Goal: Information Seeking & Learning: Understand process/instructions

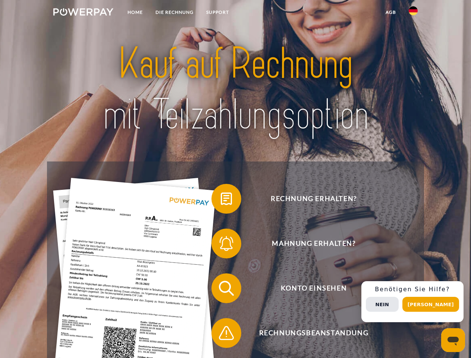
click at [83, 13] on img at bounding box center [83, 11] width 60 height 7
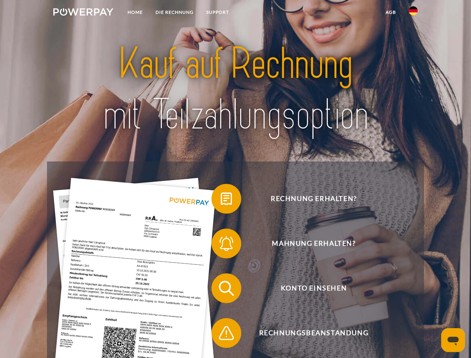
click at [413, 13] on img at bounding box center [413, 10] width 9 height 9
click at [391, 12] on link "agb" at bounding box center [390, 12] width 23 height 13
click at [221, 200] on span at bounding box center [215, 198] width 37 height 37
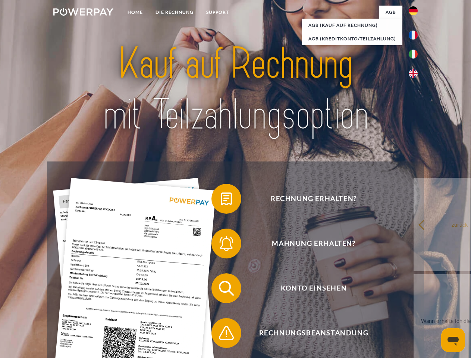
click at [221, 245] on span at bounding box center [215, 243] width 37 height 37
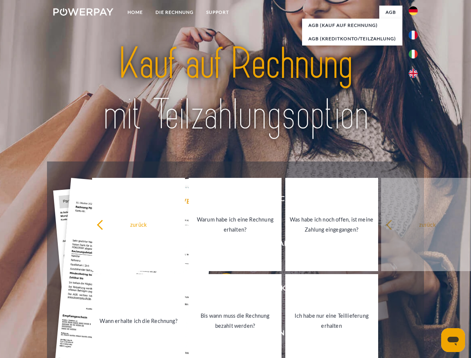
click at [221, 290] on link "Bis wann muss die Rechnung bezahlt werden?" at bounding box center [235, 320] width 93 height 93
click at [221, 335] on span at bounding box center [215, 332] width 37 height 37
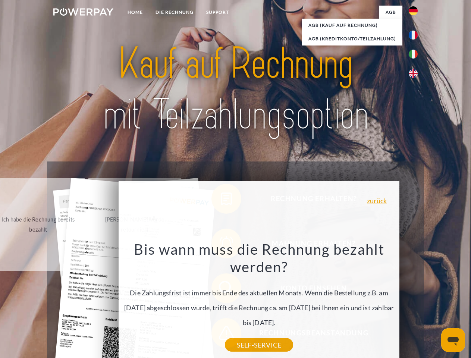
click at [415, 302] on div "Rechnung erhalten? Mahnung erhalten? Konto einsehen" at bounding box center [235, 311] width 377 height 298
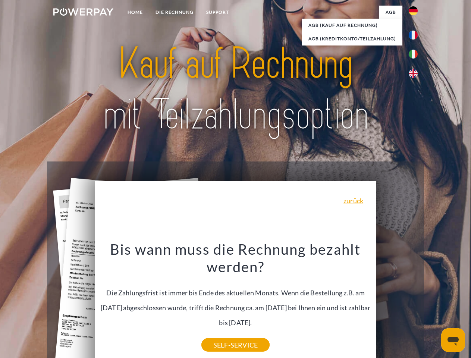
click at [397, 303] on span "Konto einsehen" at bounding box center [313, 288] width 183 height 30
click at [433, 304] on header "Home DIE RECHNUNG SUPPORT" at bounding box center [235, 257] width 471 height 515
